Goal: Task Accomplishment & Management: Use online tool/utility

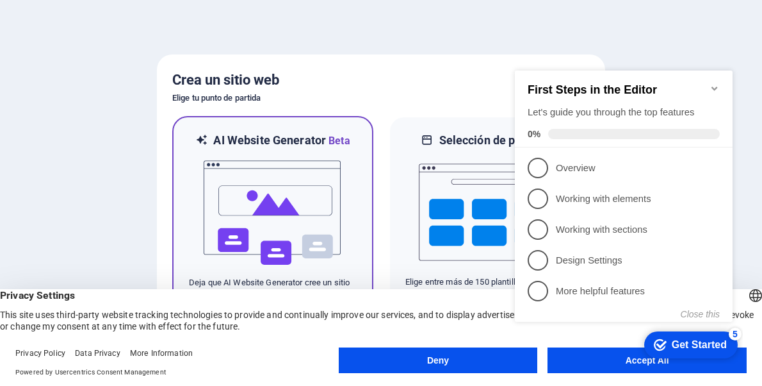
click at [282, 151] on img at bounding box center [272, 213] width 141 height 128
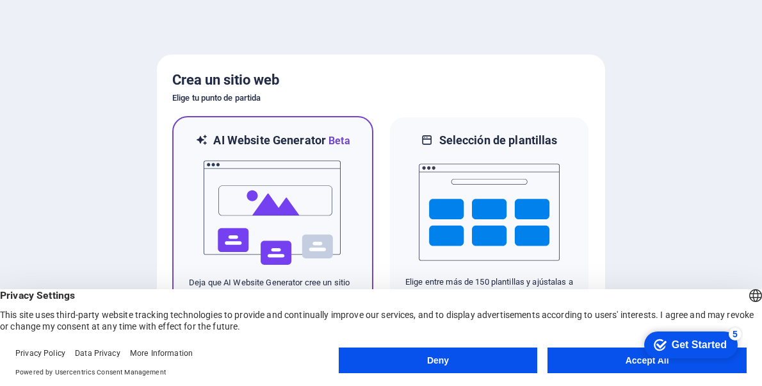
click at [282, 151] on img at bounding box center [272, 213] width 141 height 128
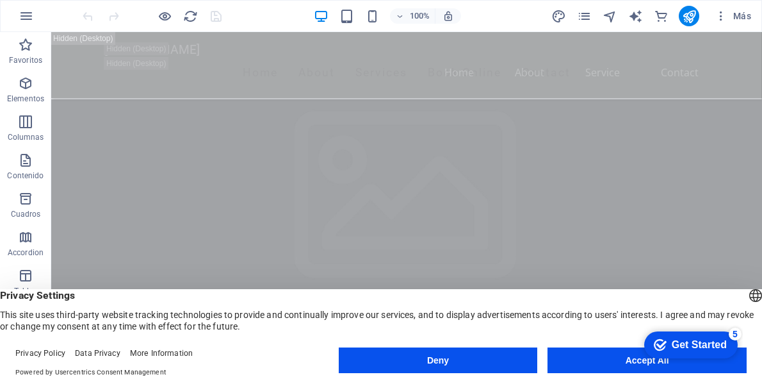
scroll to position [161, 0]
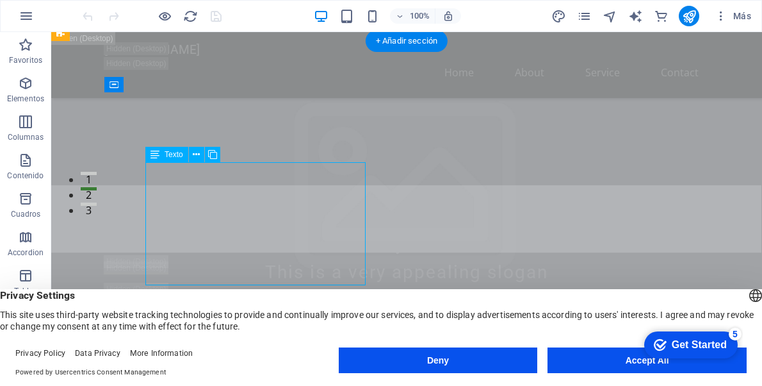
scroll to position [195, 0]
